Goal: Book appointment/travel/reservation

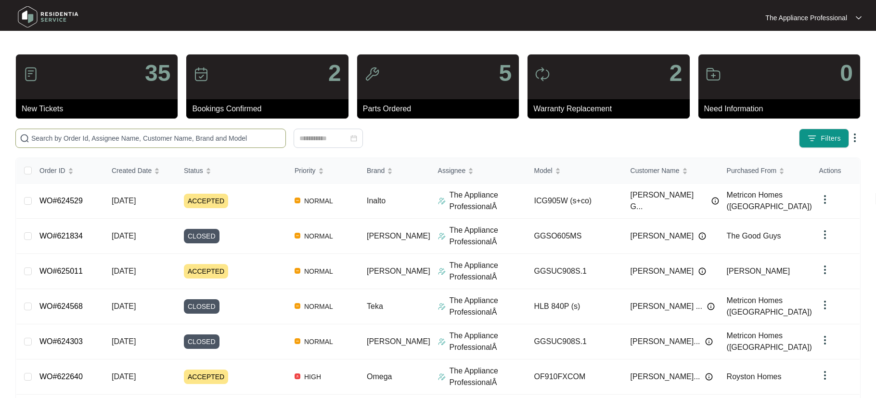
paste input "624529"
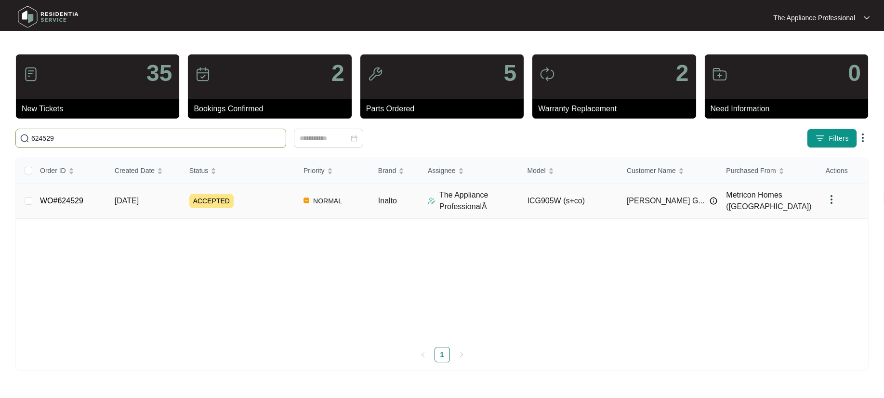
type input "624529"
click at [83, 199] on link "WO#624529" at bounding box center [61, 200] width 43 height 8
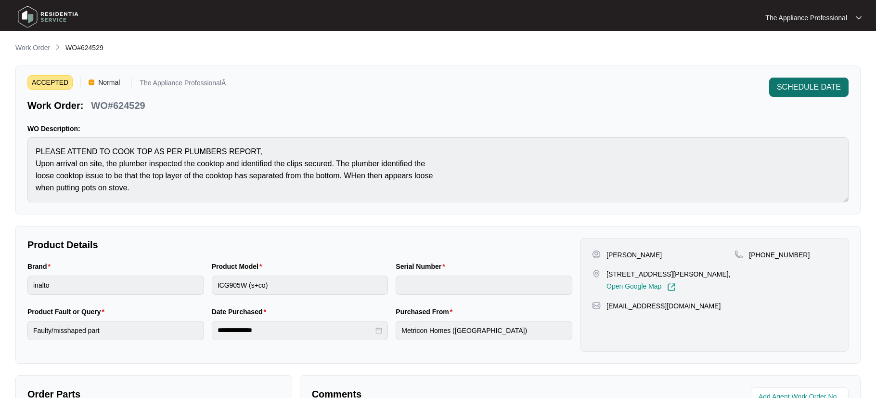
click at [786, 89] on span "SCHEDULE DATE" at bounding box center [809, 87] width 64 height 12
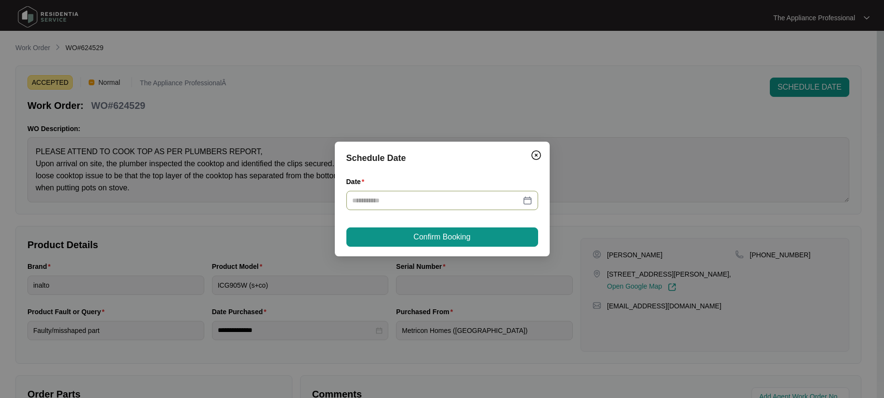
click at [526, 199] on div at bounding box center [442, 200] width 180 height 11
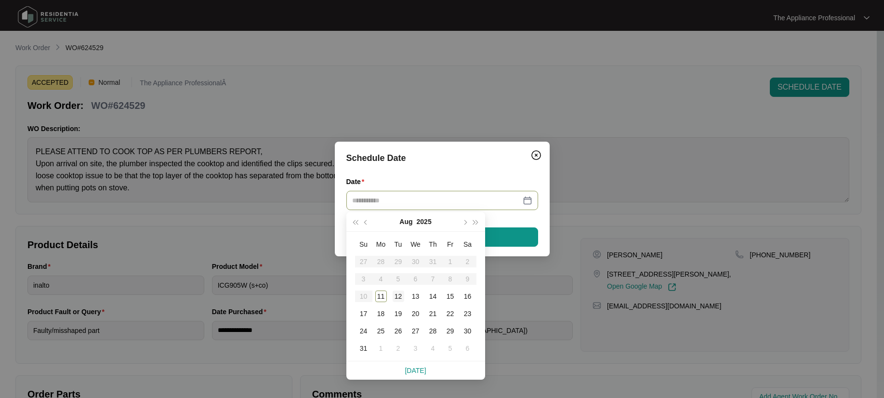
type input "**********"
click at [397, 294] on div "12" at bounding box center [398, 296] width 12 height 12
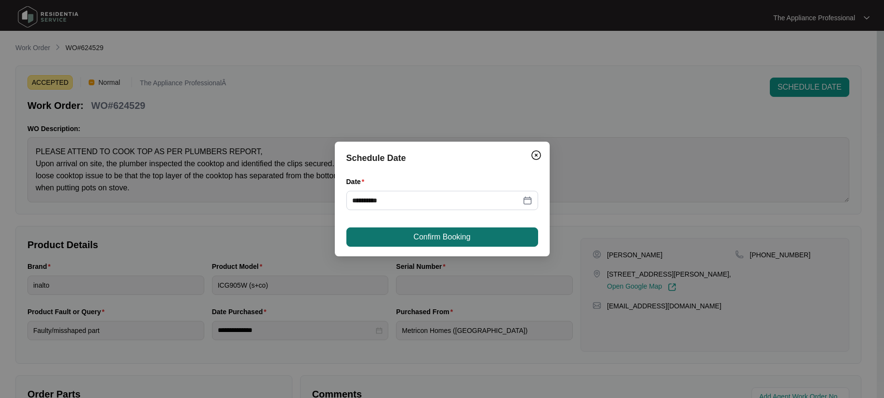
click at [463, 239] on span "Confirm Booking" at bounding box center [441, 237] width 57 height 12
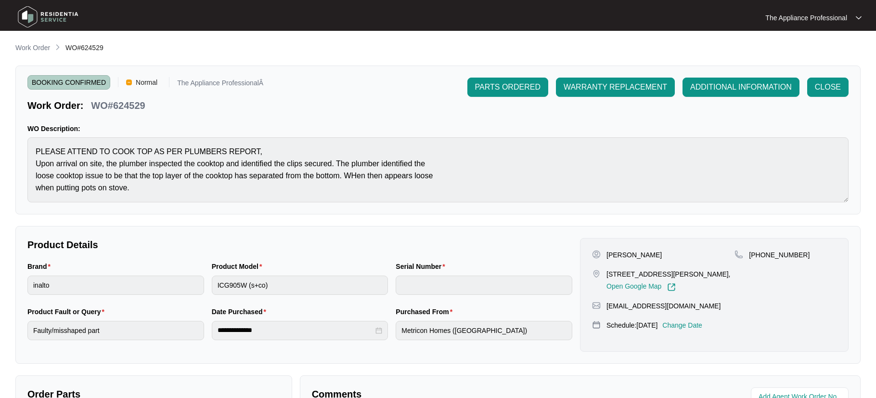
click at [25, 22] on img at bounding box center [47, 16] width 67 height 29
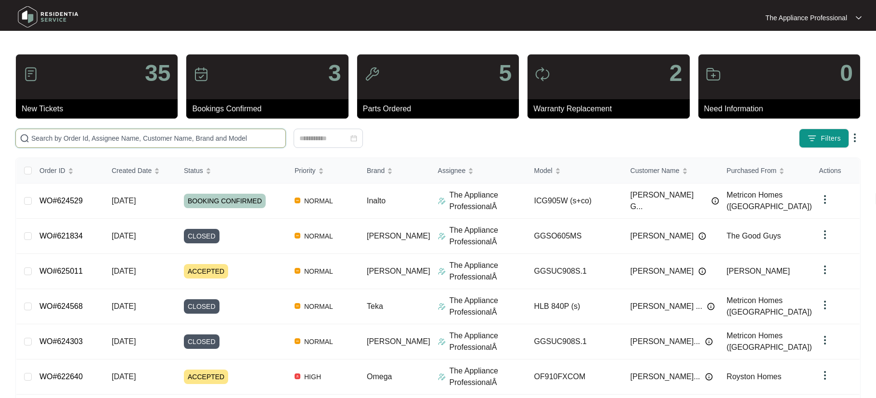
click at [106, 134] on input "text" at bounding box center [156, 138] width 250 height 11
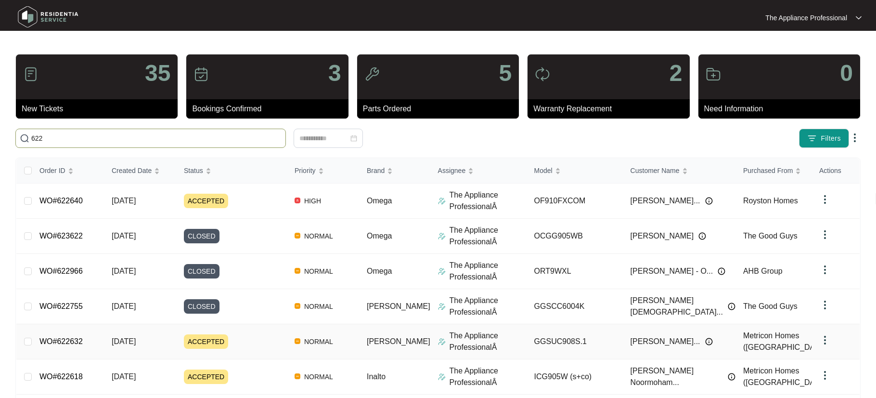
type input "622"
click at [89, 343] on td "WO#622632" at bounding box center [68, 341] width 72 height 35
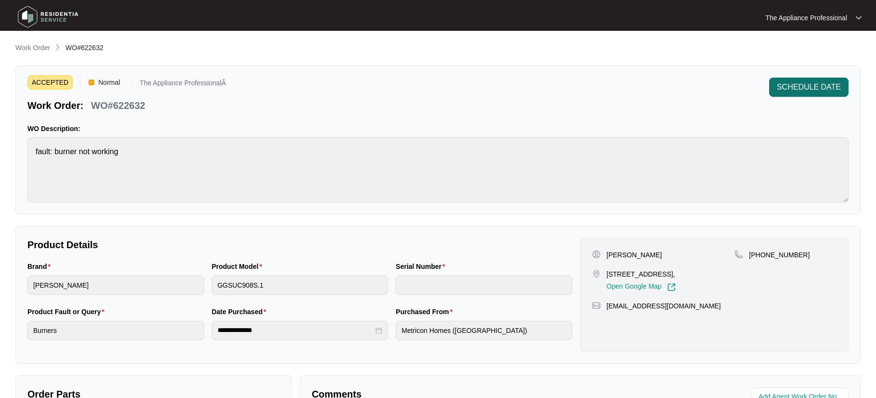
click at [804, 91] on span "SCHEDULE DATE" at bounding box center [809, 87] width 64 height 12
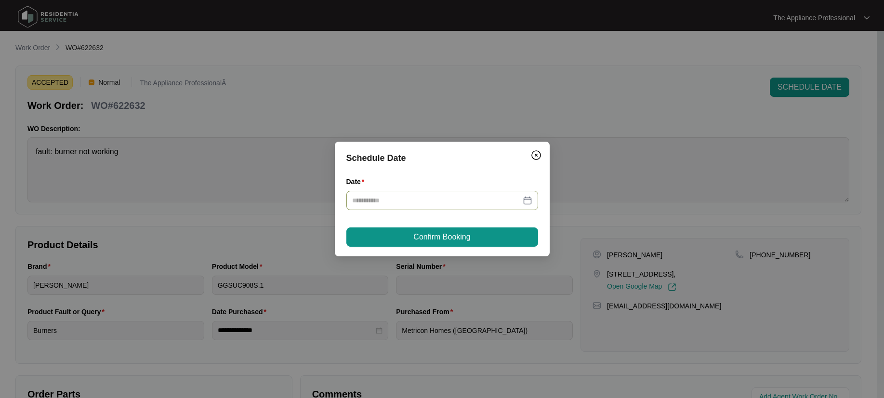
click at [525, 198] on div at bounding box center [442, 200] width 180 height 11
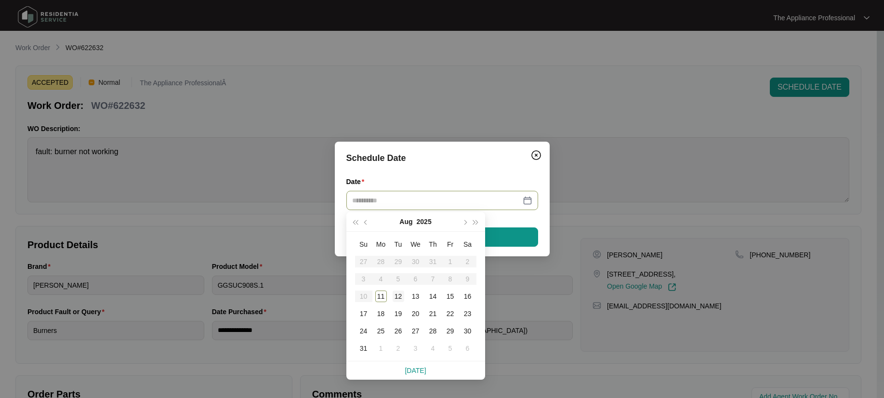
click at [399, 295] on div "12" at bounding box center [398, 296] width 12 height 12
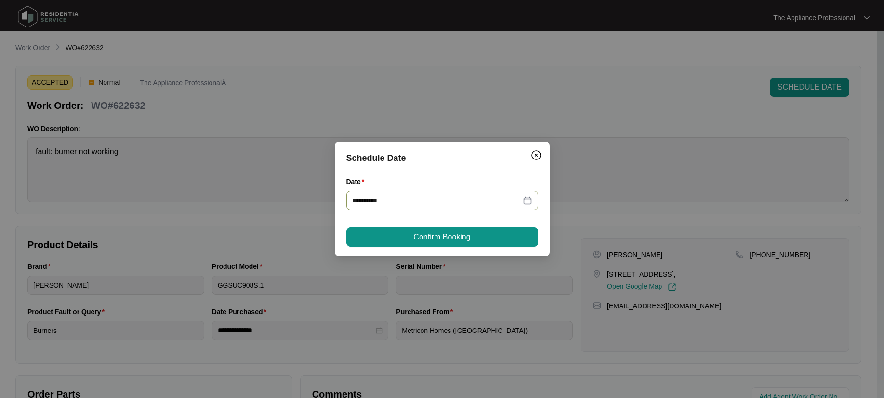
type input "**********"
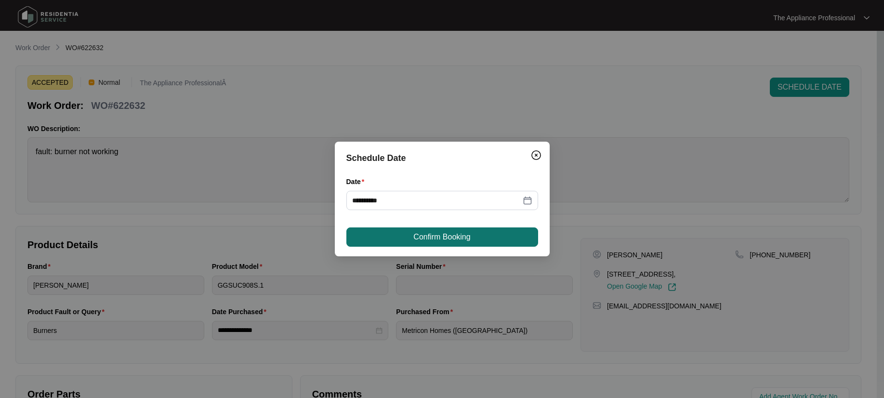
click at [463, 235] on span "Confirm Booking" at bounding box center [441, 237] width 57 height 12
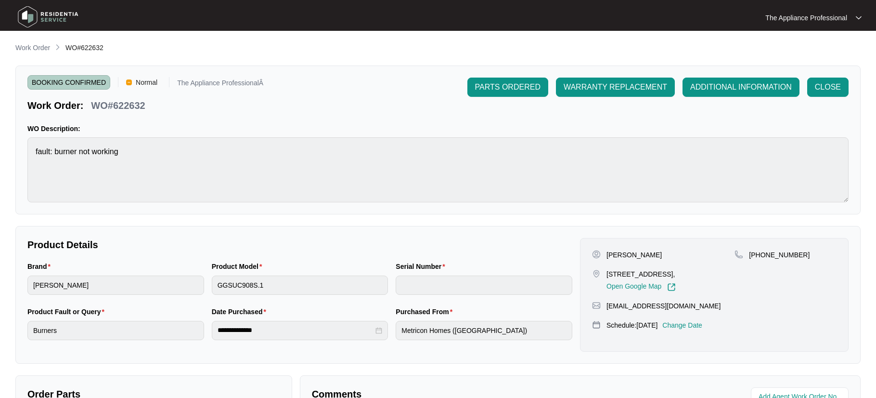
click at [32, 19] on img at bounding box center [47, 16] width 67 height 29
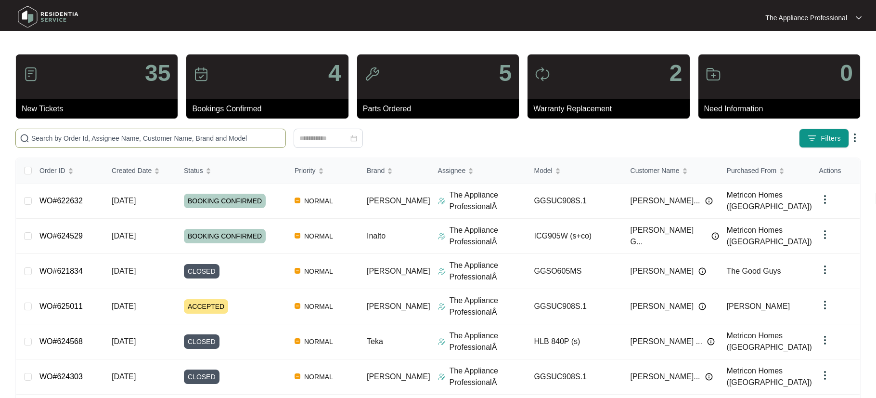
click at [49, 141] on input "text" at bounding box center [156, 138] width 250 height 11
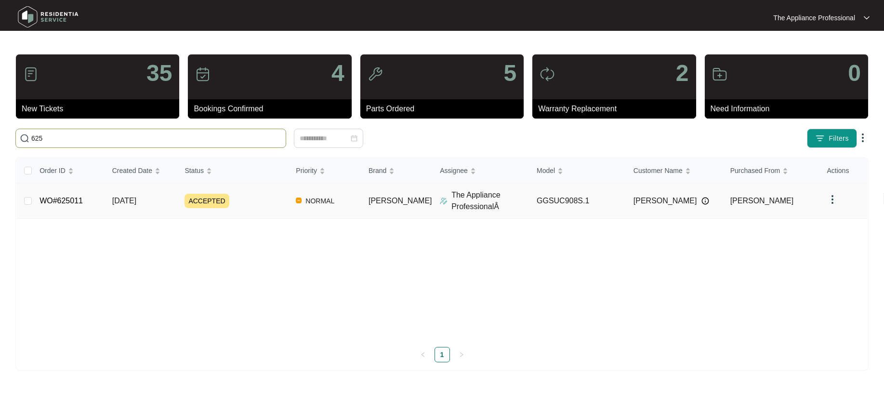
type input "625"
click at [69, 199] on link "WO#625011" at bounding box center [60, 200] width 43 height 8
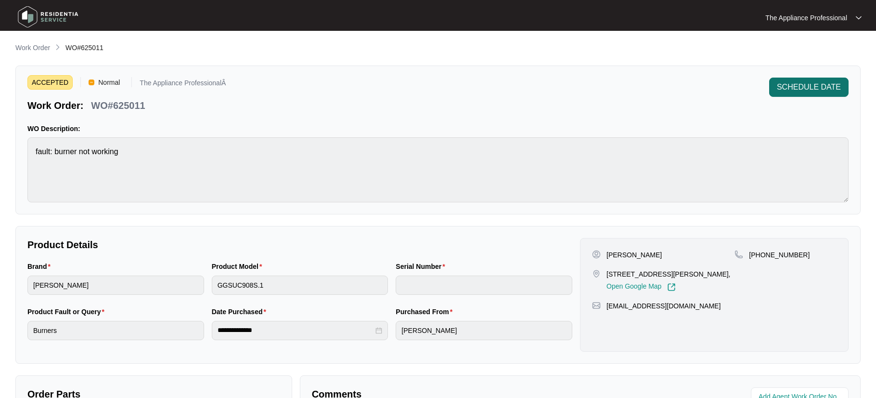
click at [818, 89] on span "SCHEDULE DATE" at bounding box center [809, 87] width 64 height 12
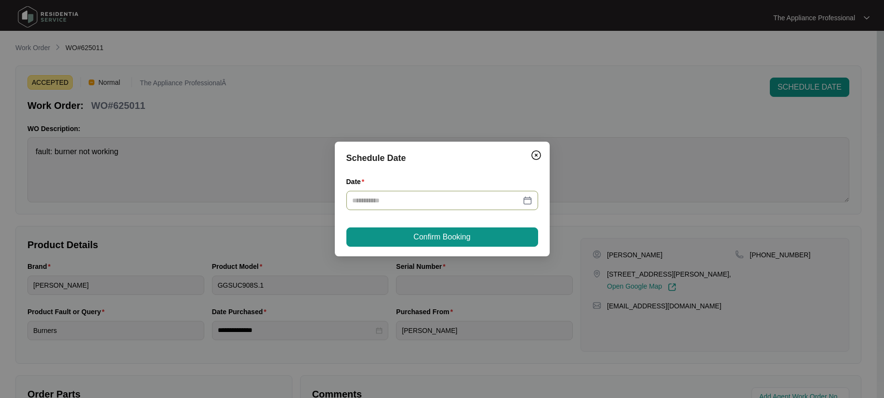
click at [523, 199] on div at bounding box center [442, 200] width 180 height 11
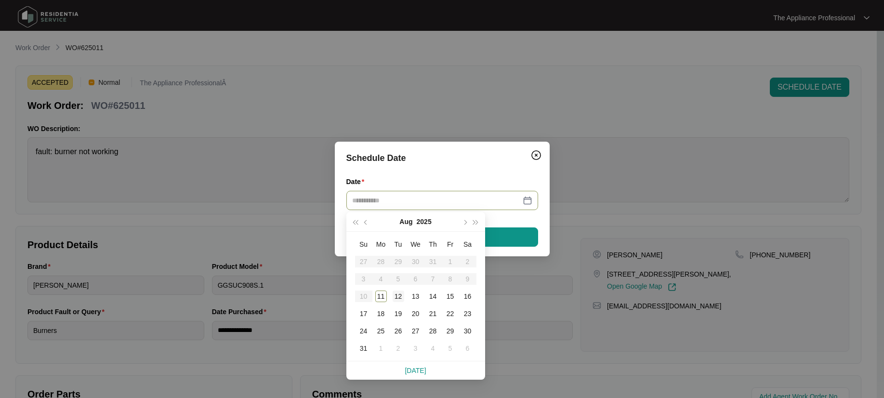
type input "**********"
click at [398, 294] on div "12" at bounding box center [398, 296] width 12 height 12
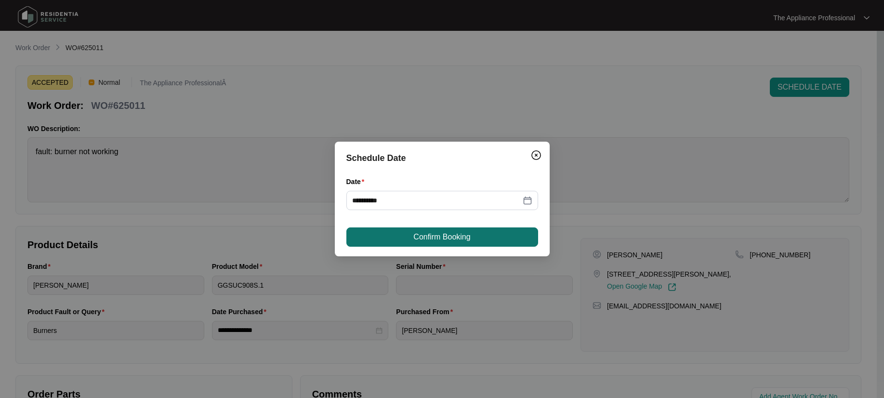
click at [414, 239] on span "Confirm Booking" at bounding box center [441, 237] width 57 height 12
